Goal: Information Seeking & Learning: Check status

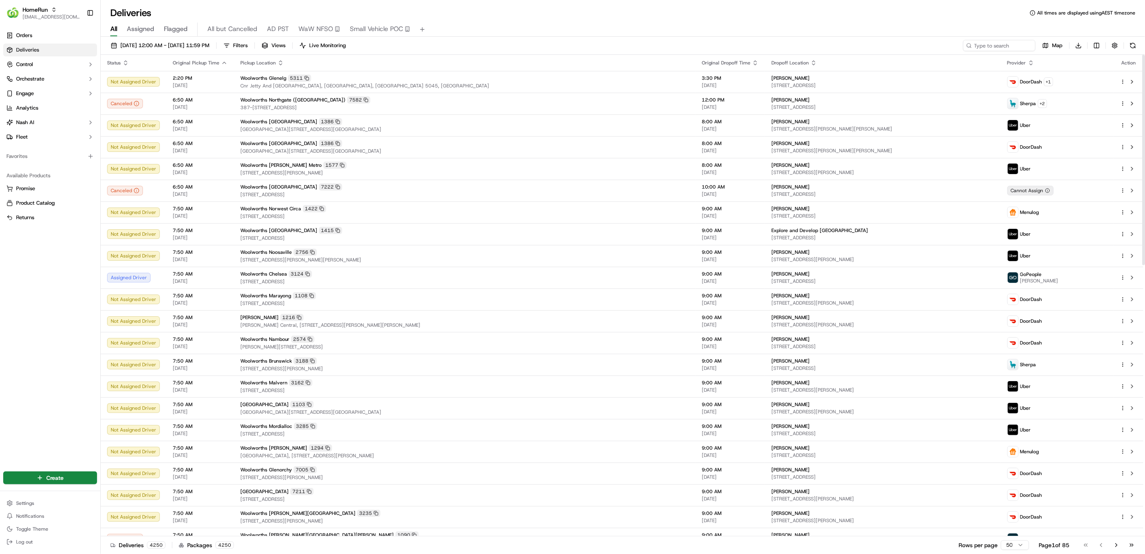
click at [997, 51] on div "20/09/2025 12:00 AM - 20/09/2025 11:59 PM Filters Views Live Monitoring Map Dow…" at bounding box center [623, 47] width 1044 height 15
click at [33, 502] on html "HomeRun hleungkaiyuen2@woolworths.com.au Toggle Sidebar Orders Deliveries Contr…" at bounding box center [572, 277] width 1145 height 554
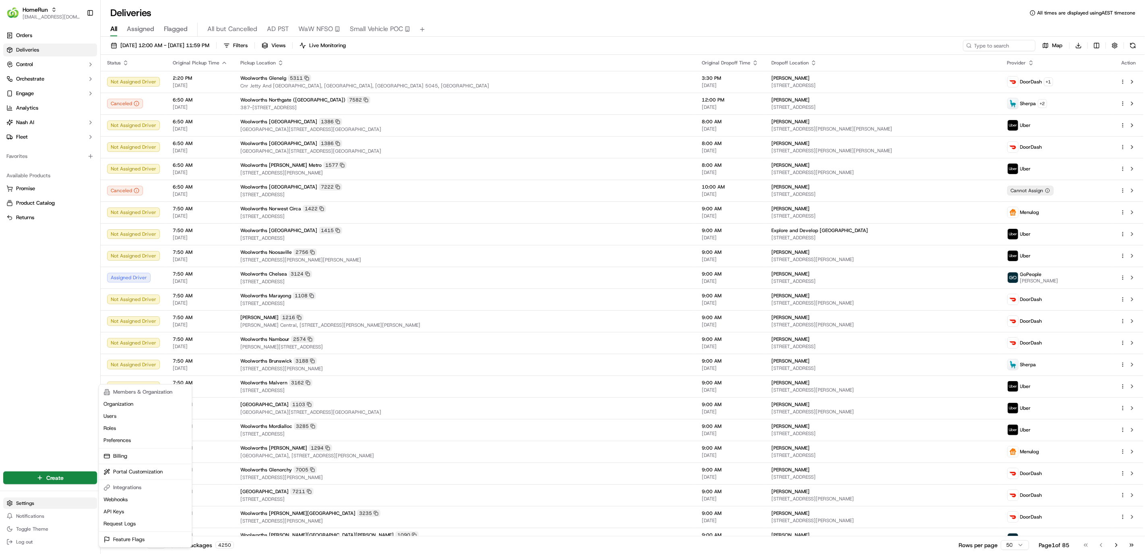
click at [21, 501] on html "HomeRun hleungkaiyuen2@woolworths.com.au Toggle Sidebar Orders Deliveries Contr…" at bounding box center [572, 277] width 1145 height 554
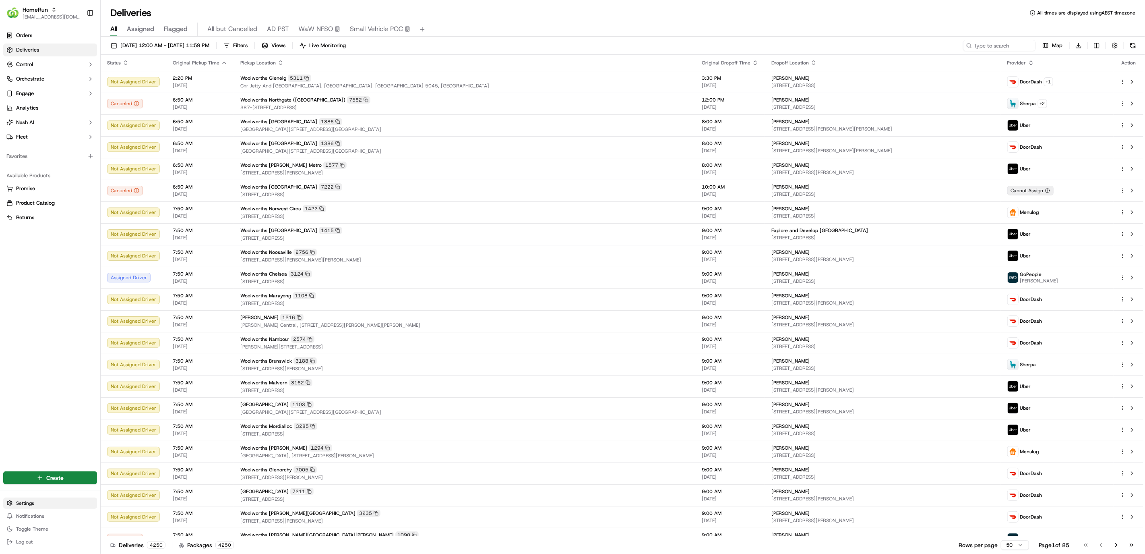
click at [23, 504] on html "HomeRun hleungkaiyuen2@woolworths.com.au Toggle Sidebar Orders Deliveries Contr…" at bounding box center [572, 277] width 1145 height 554
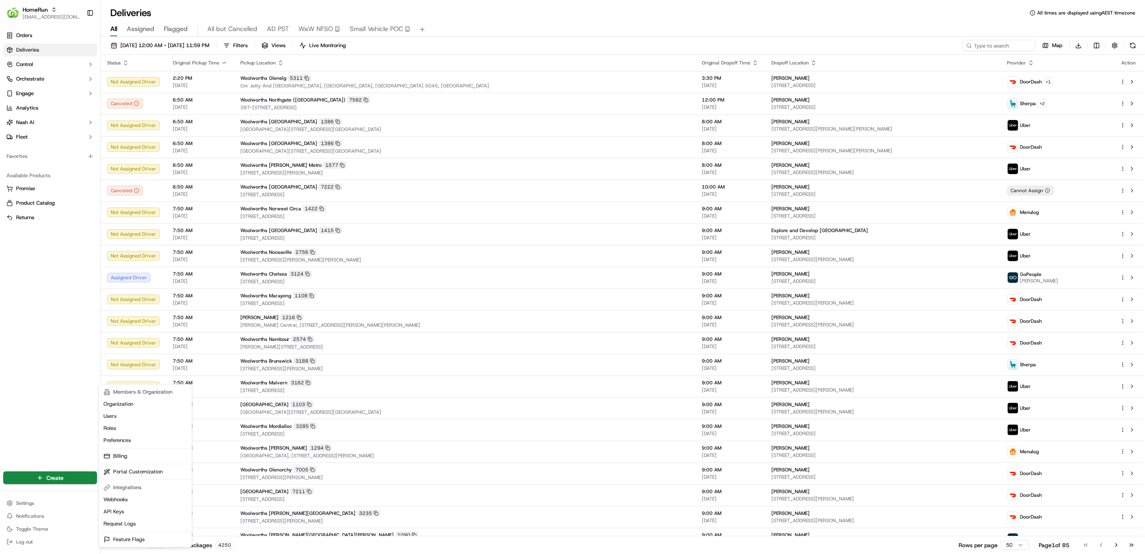
click at [26, 510] on html "HomeRun hleungkaiyuen2@woolworths.com.au Toggle Sidebar Orders Deliveries Contr…" at bounding box center [572, 277] width 1145 height 554
click at [29, 506] on html "HomeRun hleungkaiyuen2@woolworths.com.au Toggle Sidebar Orders Deliveries Contr…" at bounding box center [572, 277] width 1145 height 554
click at [39, 238] on html "HomeRun hleungkaiyuen2@woolworths.com.au Toggle Sidebar Orders Deliveries Contr…" at bounding box center [572, 277] width 1145 height 554
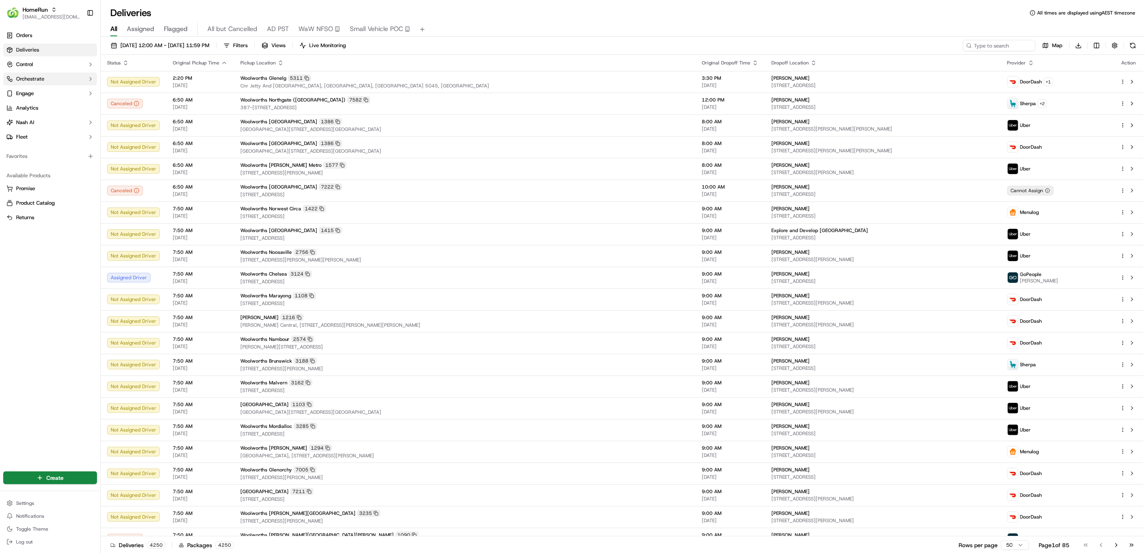
click at [54, 85] on button "Orchestrate" at bounding box center [50, 78] width 94 height 13
click at [63, 63] on button "Control" at bounding box center [50, 64] width 94 height 13
click at [68, 91] on link "Pickup Locations" at bounding box center [50, 90] width 74 height 11
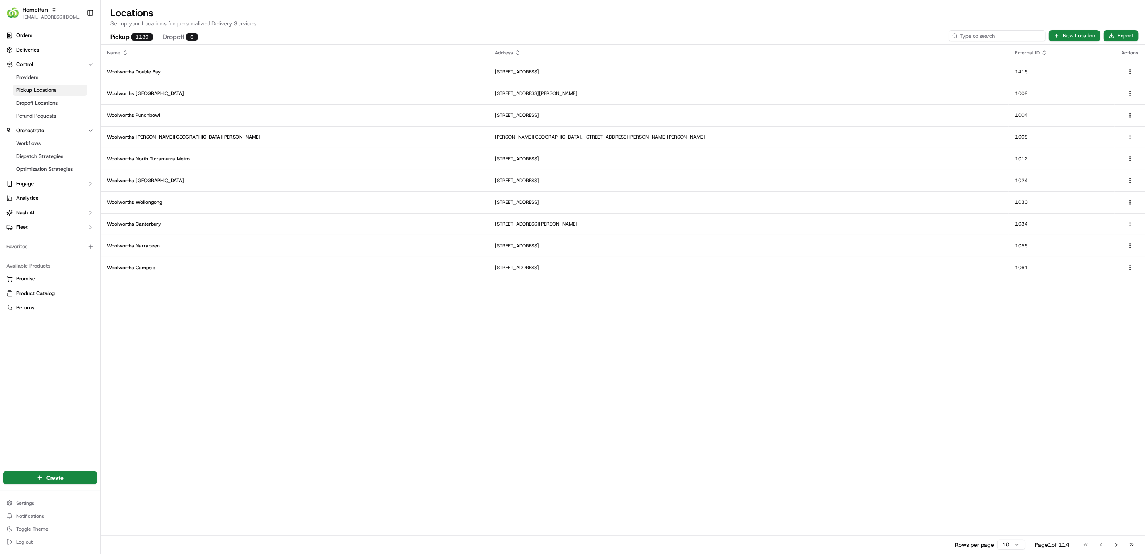
click at [1020, 34] on input at bounding box center [997, 35] width 97 height 11
paste input "2072"
type input "2072"
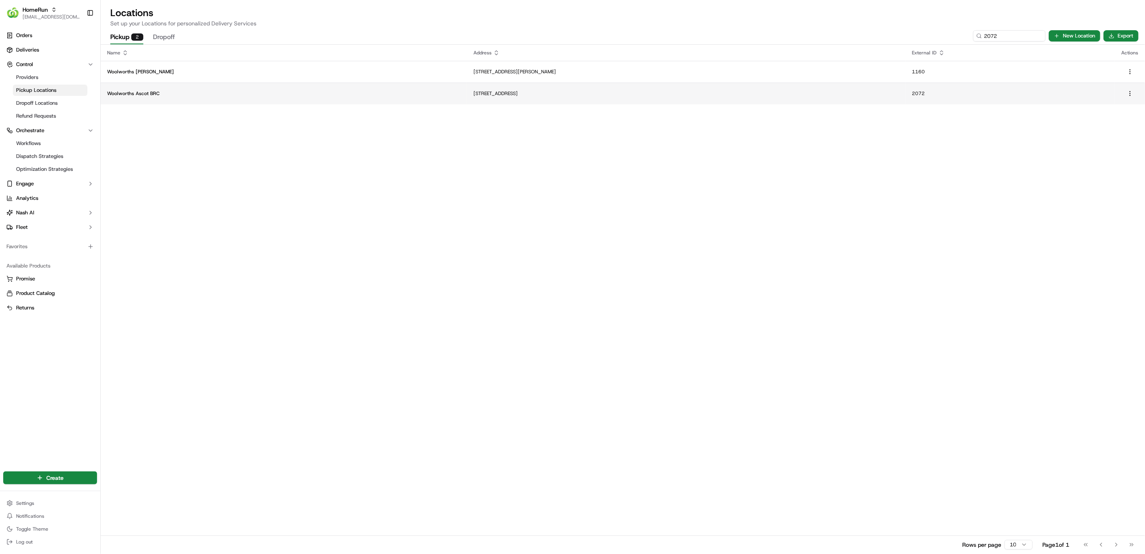
click at [255, 94] on p "Woolworths Ascot BRC" at bounding box center [284, 93] width 354 height 6
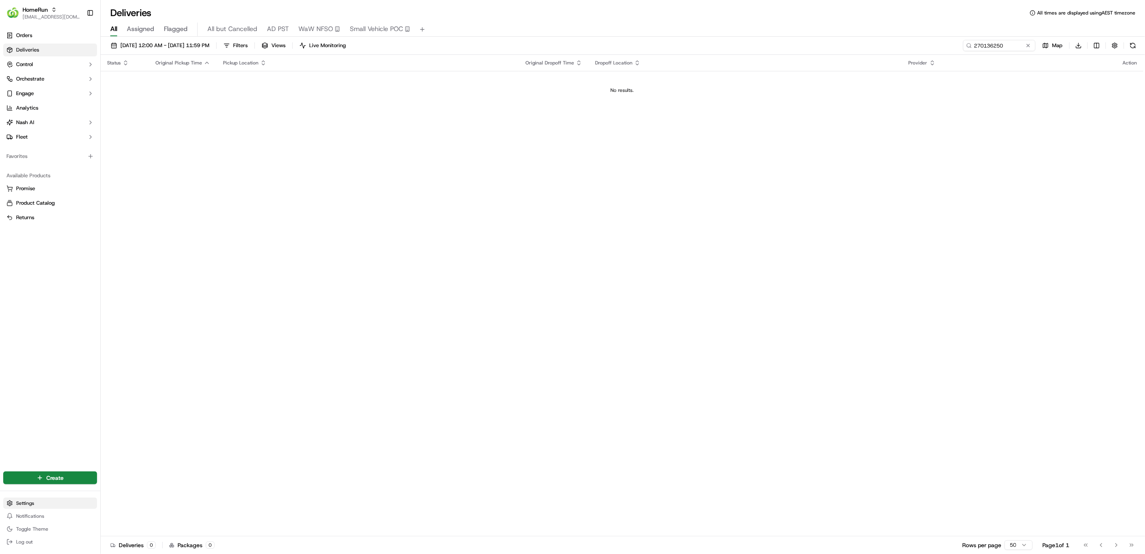
click at [33, 500] on html "HomeRun hleungkaiyuen2@woolworths.com.au Toggle Sidebar Orders Deliveries Contr…" at bounding box center [572, 277] width 1145 height 554
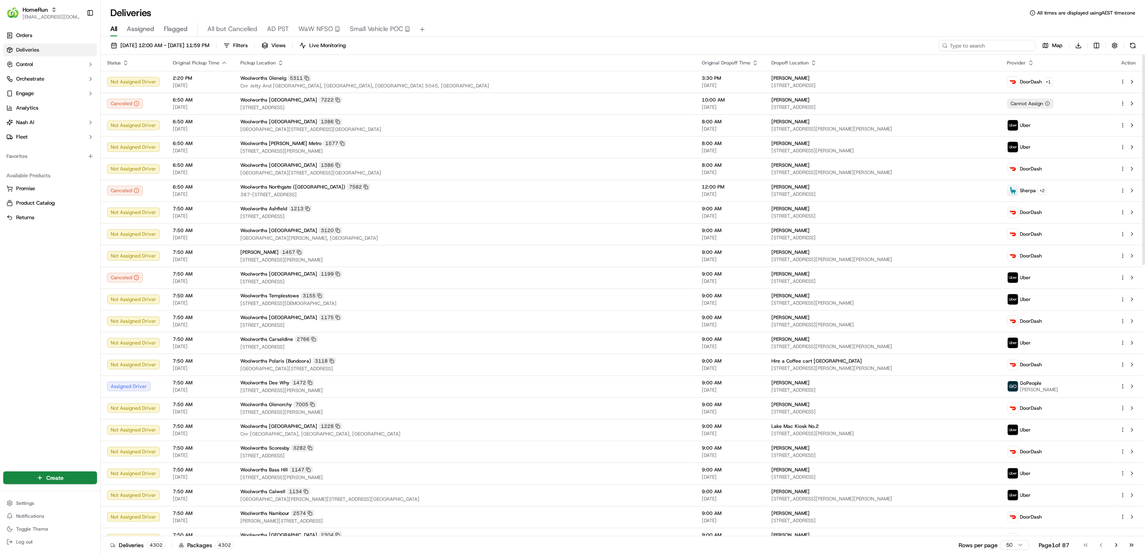
click at [1003, 40] on input at bounding box center [987, 45] width 97 height 11
paste input "1778177"
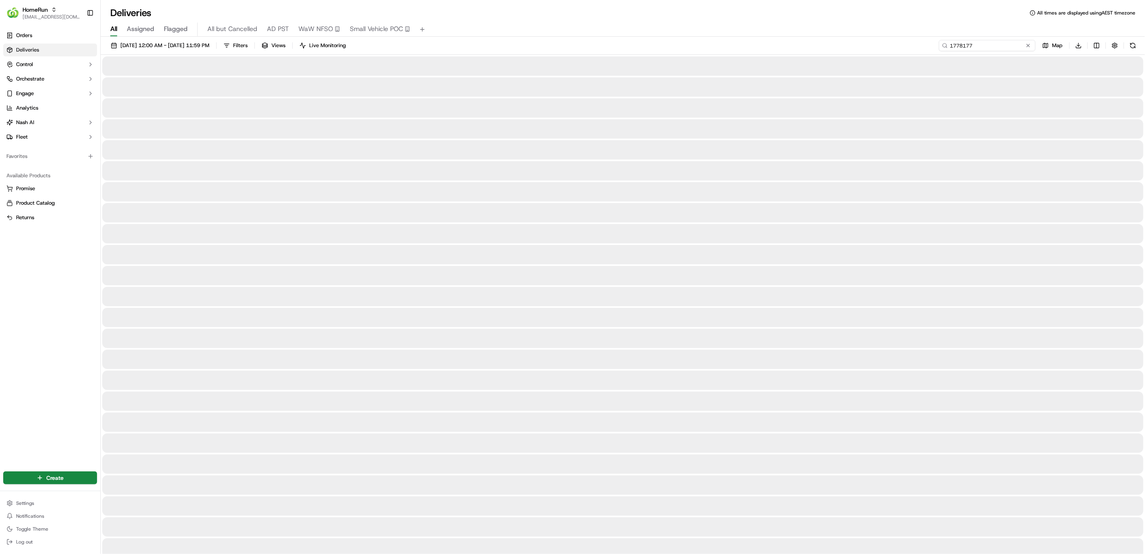
type input "1778177"
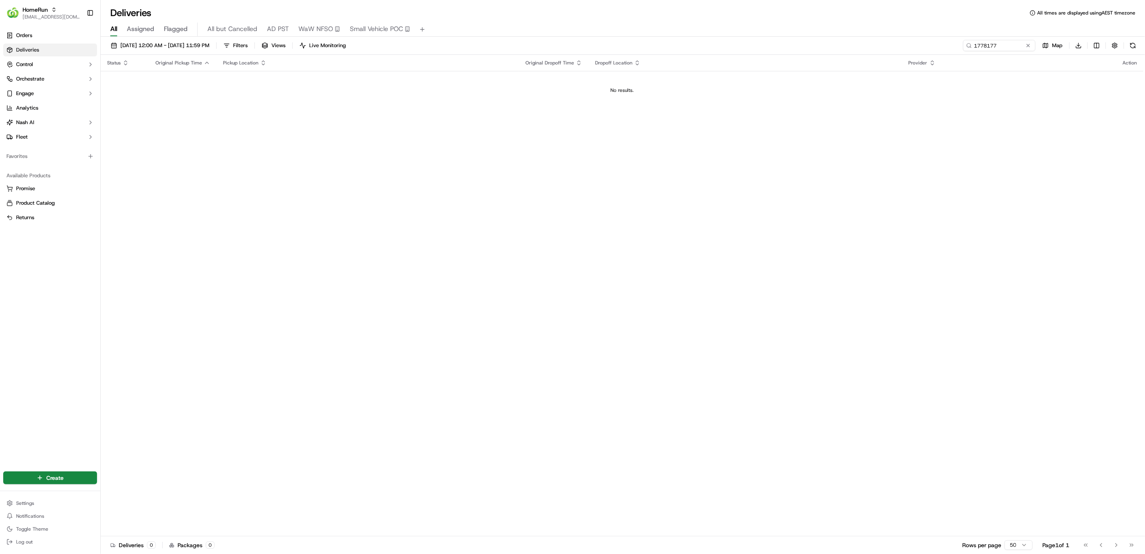
click at [206, 54] on div "20/09/2025 12:00 AM - 20/09/2025 11:59 PM Filters Views Live Monitoring 1778177…" at bounding box center [623, 47] width 1044 height 15
click at [207, 50] on button "20/09/2025 12:00 AM - 20/09/2025 11:59 PM" at bounding box center [160, 45] width 106 height 11
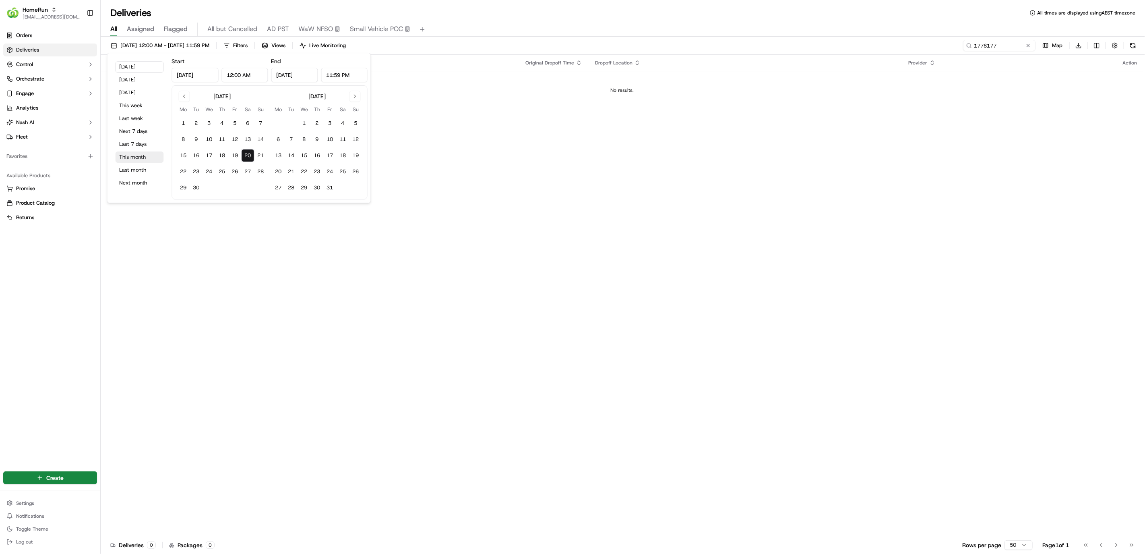
click at [136, 160] on button "This month" at bounding box center [140, 156] width 48 height 11
type input "Sep 1, 2025"
type input "Sep 30, 2025"
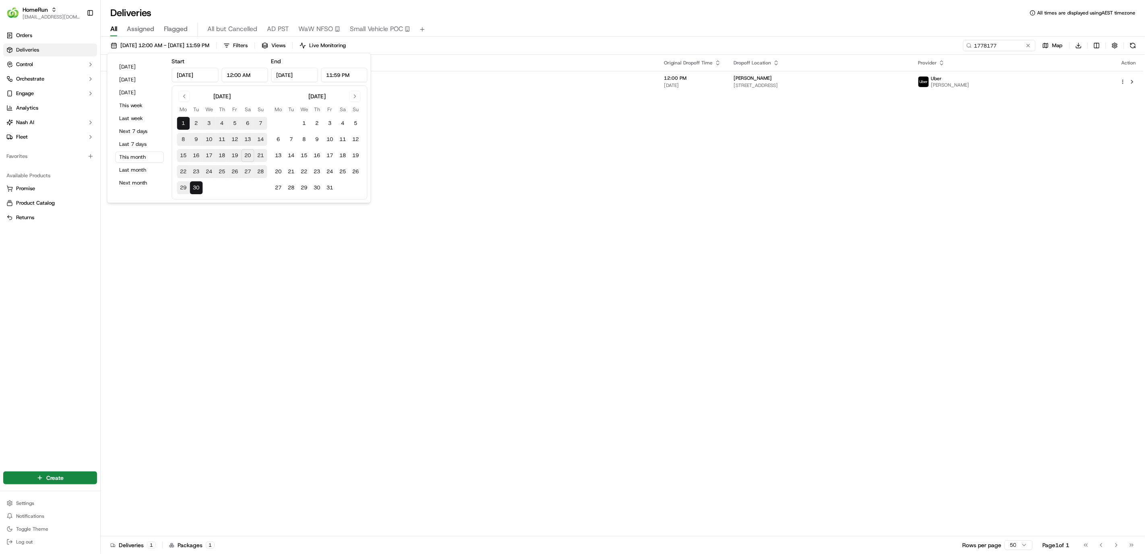
click at [544, 139] on div "Status Original Pickup Time Pickup Location Original Dropoff Time Dropoff Locat…" at bounding box center [622, 295] width 1043 height 481
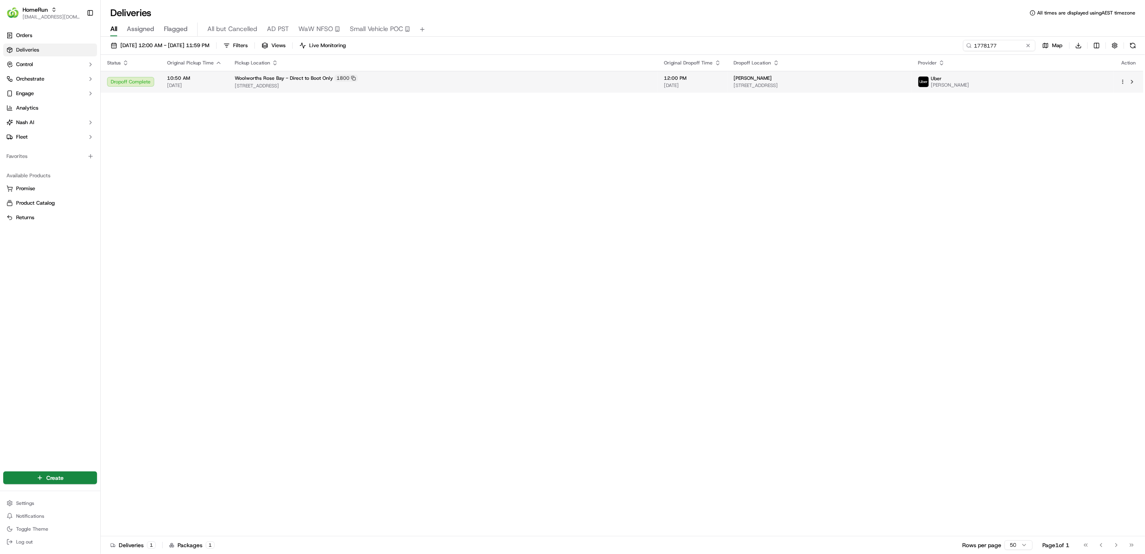
click at [504, 76] on div "Woolworths Rose Bay - Direct to Boot Only 1800" at bounding box center [443, 77] width 417 height 7
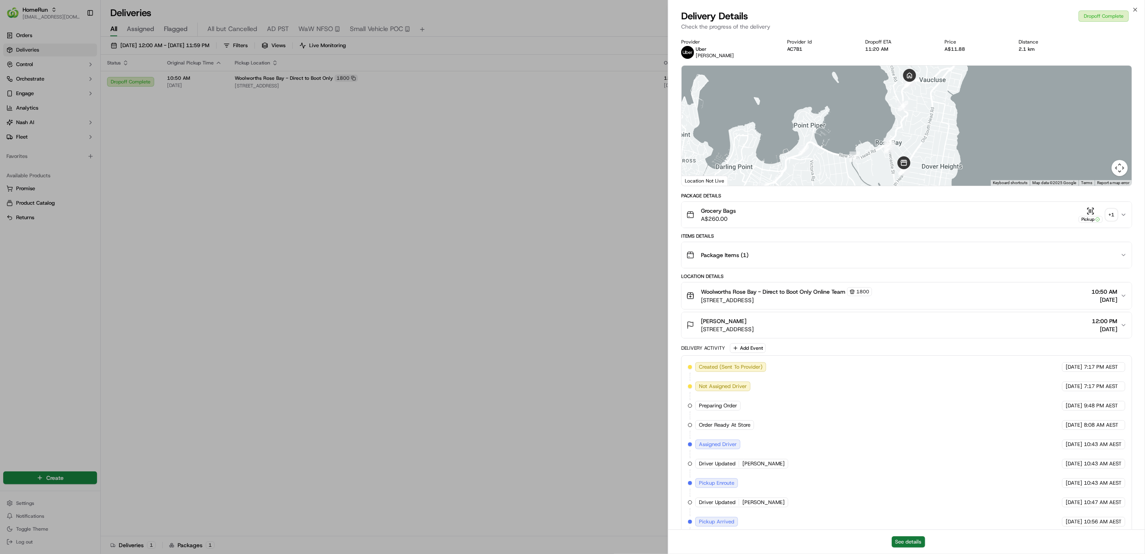
click at [923, 542] on button "See details" at bounding box center [908, 541] width 33 height 11
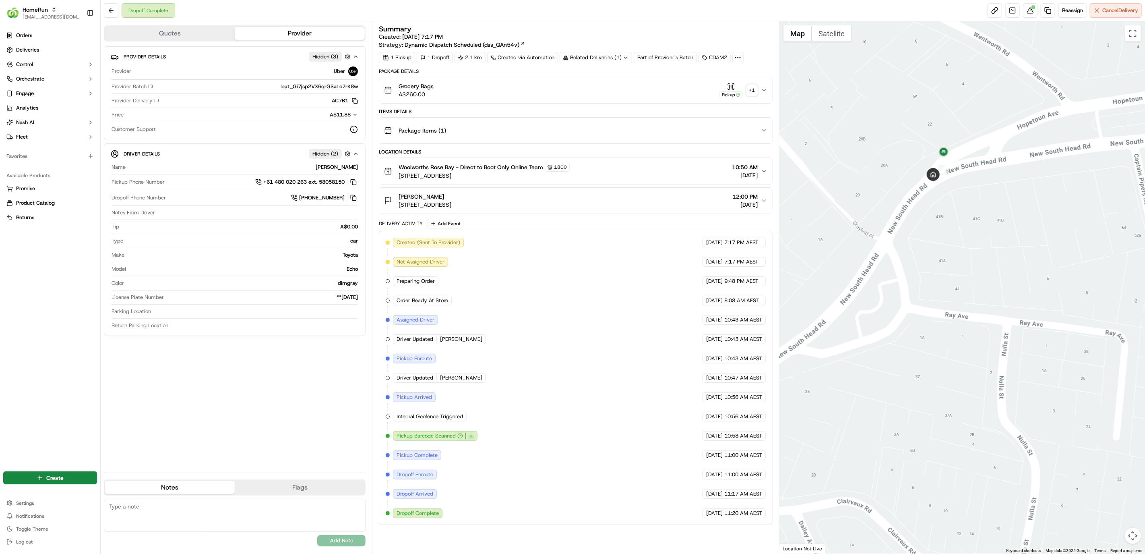
drag, startPoint x: 520, startPoint y: 206, endPoint x: 399, endPoint y: 206, distance: 120.4
click at [399, 206] on div "[PERSON_NAME] [STREET_ADDRESS], AU 12:00 PM [DATE]" at bounding box center [572, 200] width 377 height 16
copy span "[STREET_ADDRESS]"
